Goal: Download file/media

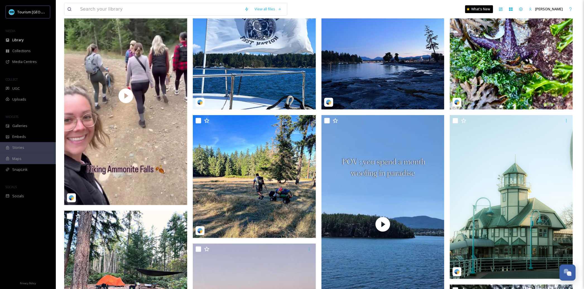
scroll to position [157, 0]
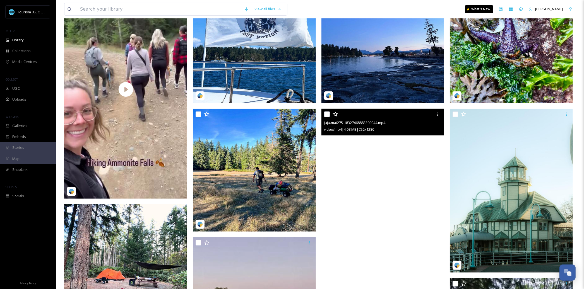
click at [379, 167] on video "juju.mat275-18327468883300044.mp4" at bounding box center [382, 218] width 123 height 219
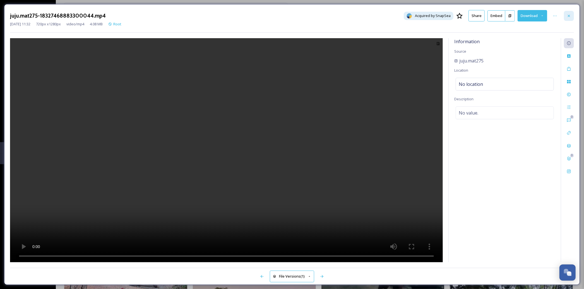
click at [570, 14] on icon at bounding box center [569, 16] width 4 height 4
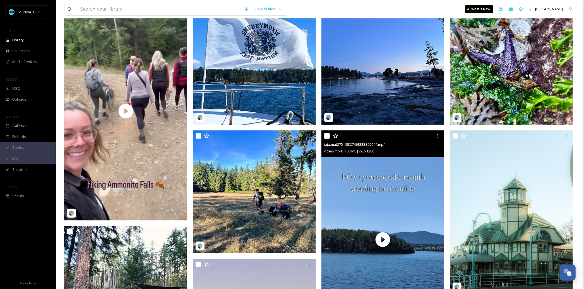
scroll to position [134, 0]
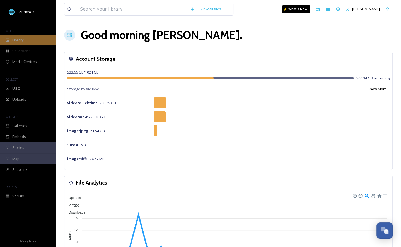
click at [40, 41] on div "Library" at bounding box center [28, 40] width 56 height 11
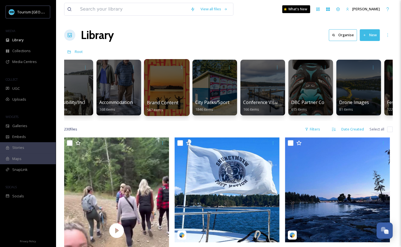
scroll to position [0, 21]
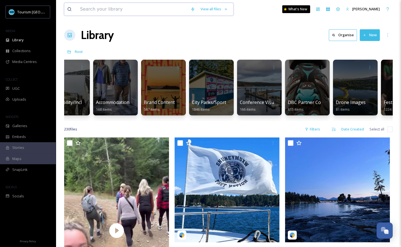
click at [121, 10] on input at bounding box center [132, 9] width 110 height 12
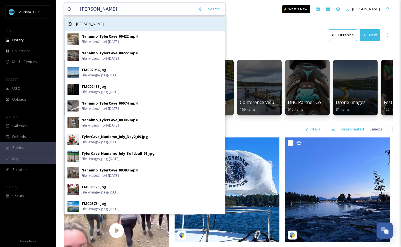
type input "[PERSON_NAME]"
click at [92, 21] on span "[PERSON_NAME]" at bounding box center [89, 24] width 33 height 8
click at [149, 23] on div "[PERSON_NAME]" at bounding box center [145, 24] width 160 height 14
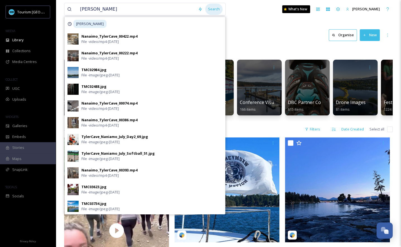
click at [212, 9] on div "Search" at bounding box center [213, 9] width 17 height 11
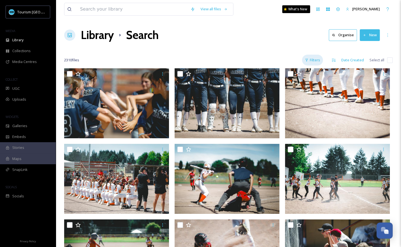
click at [320, 62] on div "Filters" at bounding box center [312, 60] width 21 height 11
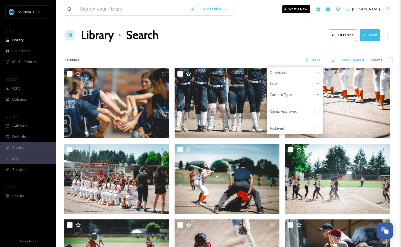
click at [316, 96] on icon at bounding box center [318, 94] width 4 height 4
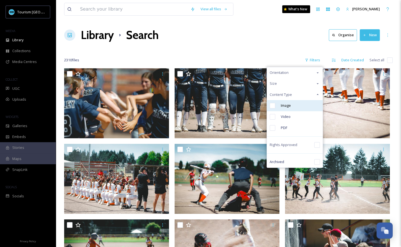
click at [303, 105] on div "Image" at bounding box center [295, 105] width 56 height 11
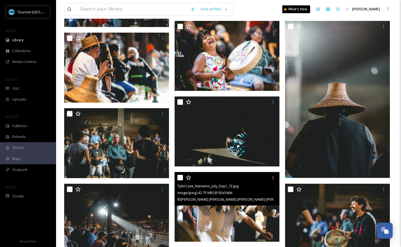
scroll to position [2239, 0]
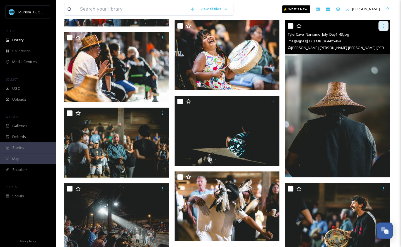
click at [382, 26] on icon at bounding box center [383, 26] width 4 height 4
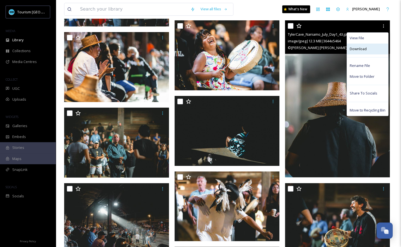
click at [371, 50] on div "Download" at bounding box center [367, 49] width 41 height 11
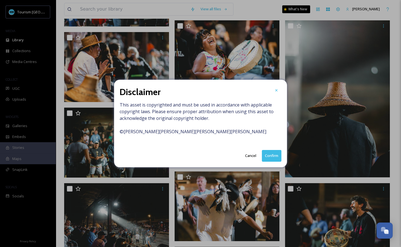
click at [272, 157] on button "Confirm" at bounding box center [272, 155] width 20 height 11
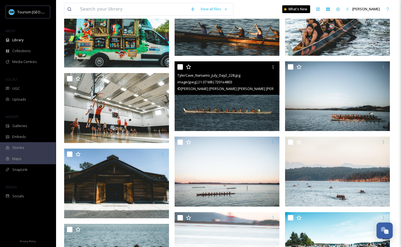
scroll to position [3726, 0]
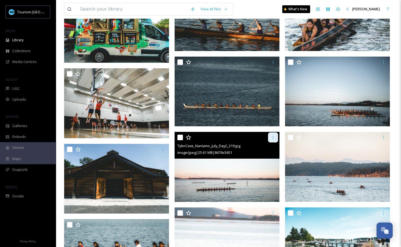
click at [271, 138] on div at bounding box center [273, 138] width 10 height 10
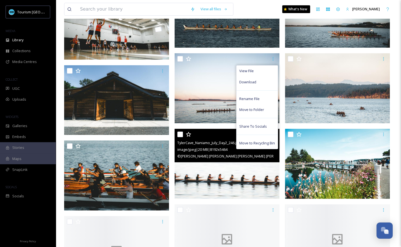
scroll to position [3810, 0]
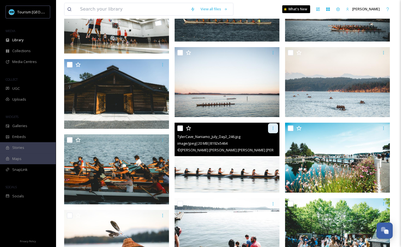
click at [271, 128] on div at bounding box center [273, 128] width 10 height 10
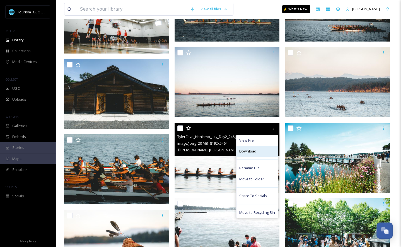
click at [254, 153] on span "Download" at bounding box center [247, 151] width 17 height 5
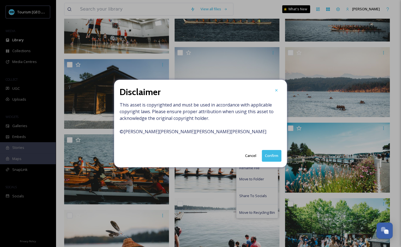
click at [275, 154] on button "Confirm" at bounding box center [272, 155] width 20 height 11
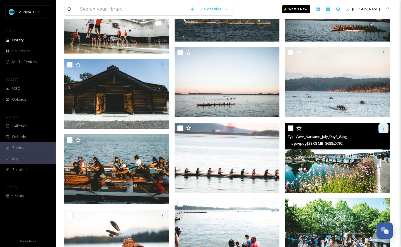
click at [383, 127] on icon at bounding box center [383, 128] width 4 height 4
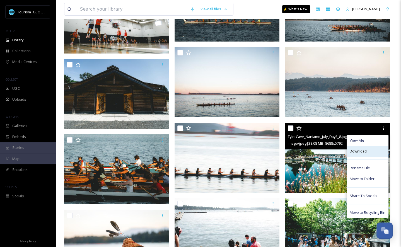
click at [364, 155] on div "Download" at bounding box center [367, 151] width 41 height 11
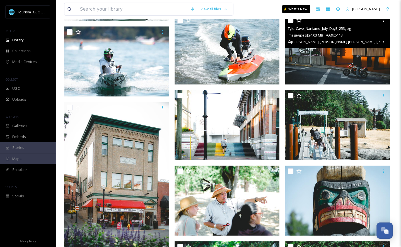
scroll to position [5014, 0]
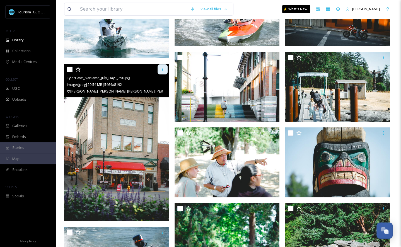
click at [162, 69] on icon at bounding box center [162, 69] width 4 height 4
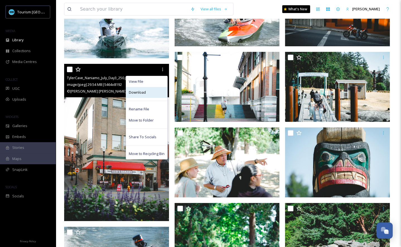
click at [155, 94] on div "Download" at bounding box center [146, 92] width 41 height 11
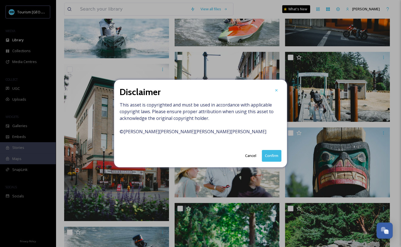
click at [276, 155] on button "Confirm" at bounding box center [272, 155] width 20 height 11
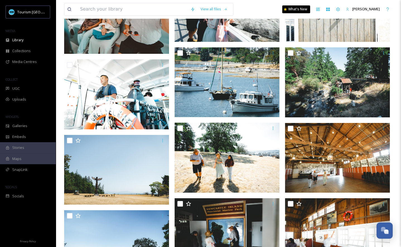
scroll to position [6158, 0]
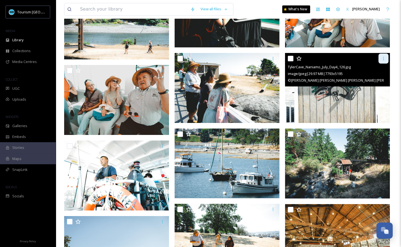
click at [385, 55] on div at bounding box center [384, 59] width 10 height 10
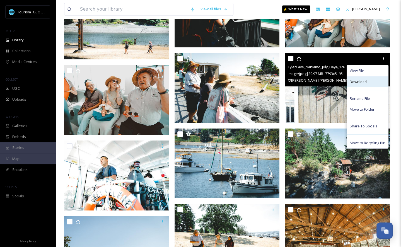
click at [362, 80] on span "Download" at bounding box center [358, 81] width 17 height 5
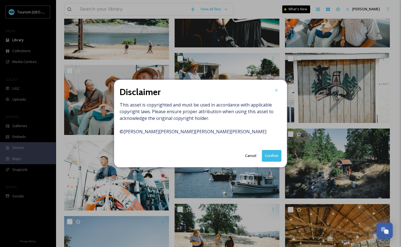
click at [275, 158] on button "Confirm" at bounding box center [272, 155] width 20 height 11
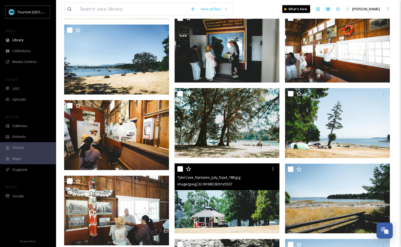
scroll to position [6411, 0]
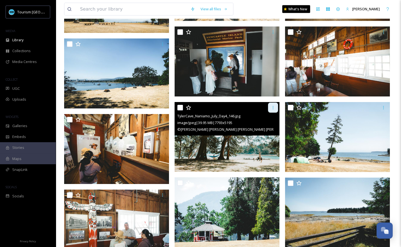
click at [272, 104] on div at bounding box center [273, 108] width 10 height 10
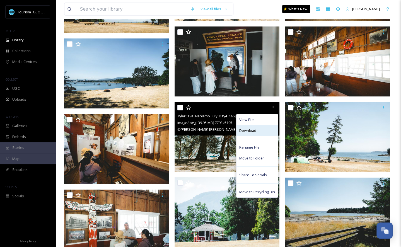
click at [258, 131] on div "Download" at bounding box center [257, 130] width 41 height 11
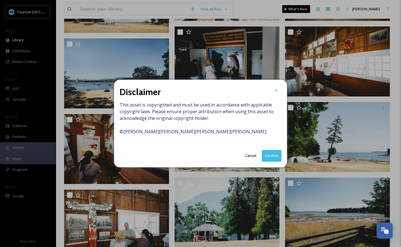
click at [268, 154] on button "Confirm" at bounding box center [272, 155] width 20 height 11
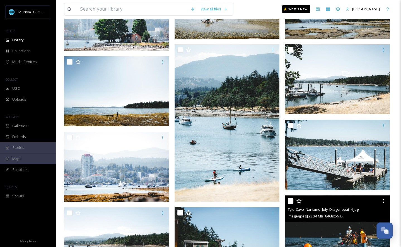
scroll to position [6861, 0]
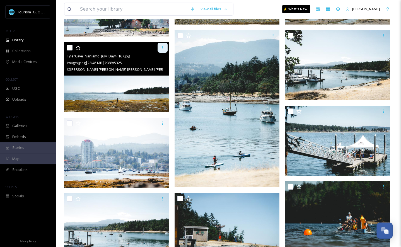
click at [162, 45] on div at bounding box center [163, 48] width 10 height 10
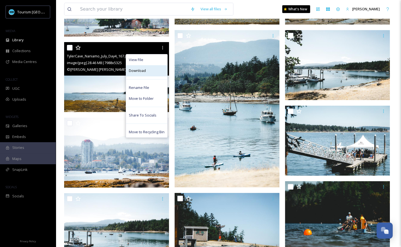
click at [162, 71] on div "Download" at bounding box center [146, 70] width 41 height 11
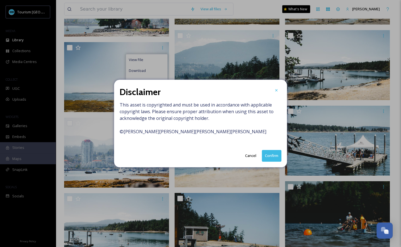
click at [273, 154] on button "Confirm" at bounding box center [272, 155] width 20 height 11
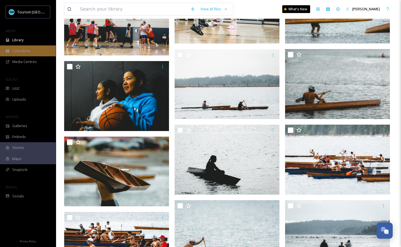
scroll to position [3099, 0]
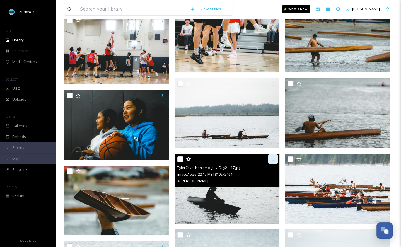
click at [272, 159] on icon at bounding box center [273, 159] width 4 height 4
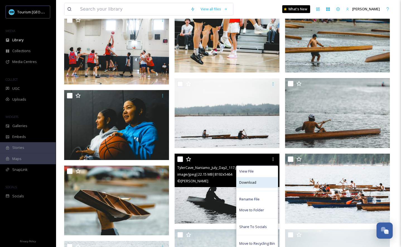
click at [249, 181] on span "Download" at bounding box center [247, 182] width 17 height 5
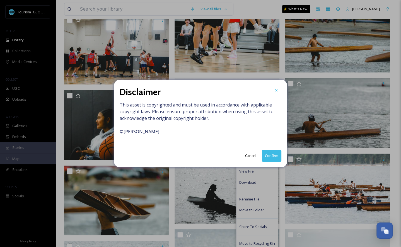
click at [274, 157] on button "Confirm" at bounding box center [272, 155] width 20 height 11
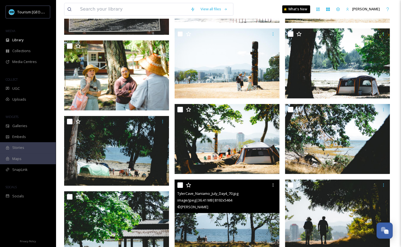
scroll to position [5654, 0]
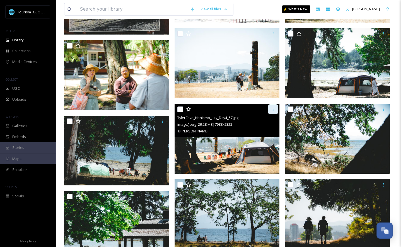
click at [273, 108] on icon at bounding box center [273, 109] width 4 height 4
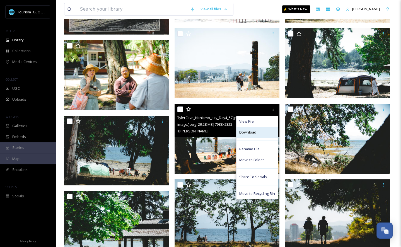
click at [262, 133] on div "Download" at bounding box center [257, 132] width 41 height 11
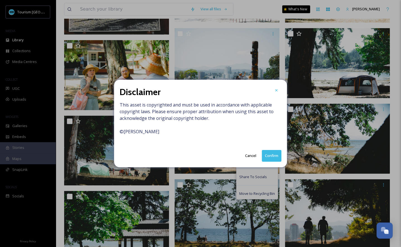
click at [274, 155] on button "Confirm" at bounding box center [272, 155] width 20 height 11
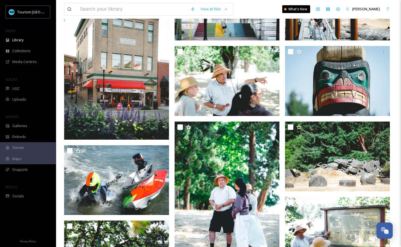
scroll to position [4939, 0]
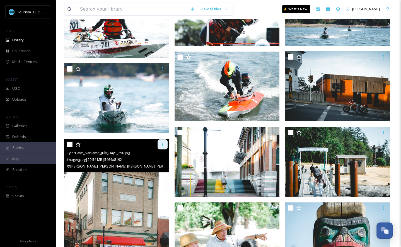
click at [162, 145] on icon at bounding box center [162, 144] width 4 height 4
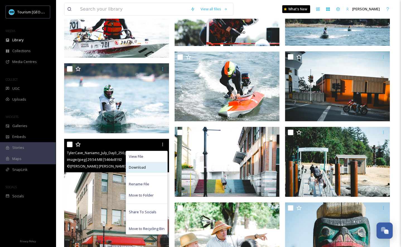
click at [149, 167] on div "Download" at bounding box center [146, 167] width 41 height 11
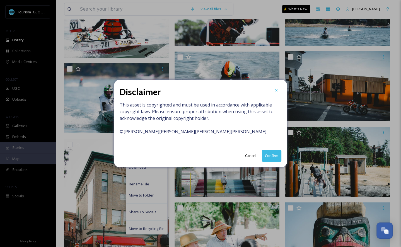
click at [274, 157] on button "Confirm" at bounding box center [272, 155] width 20 height 11
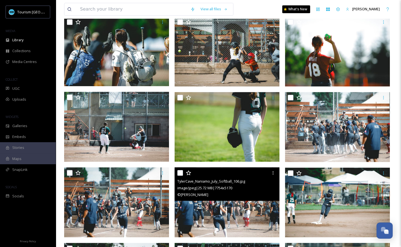
scroll to position [0, 0]
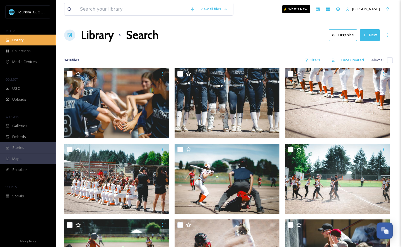
click at [15, 37] on span "Library" at bounding box center [17, 39] width 11 height 5
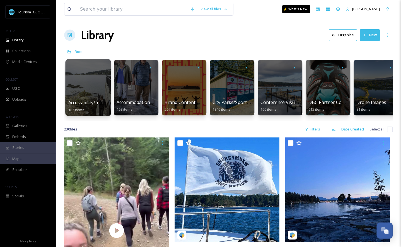
click at [99, 88] on div at bounding box center [87, 87] width 45 height 57
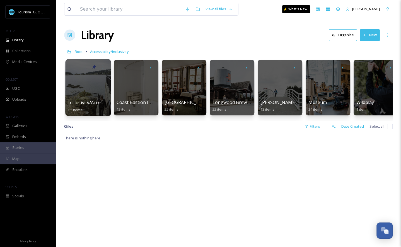
click at [96, 97] on div at bounding box center [87, 87] width 45 height 57
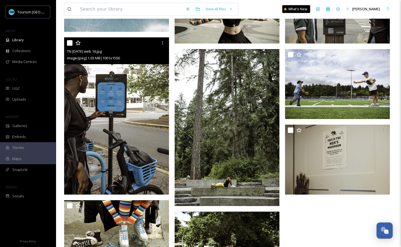
scroll to position [2908, 0]
